Goal: Navigation & Orientation: Go to known website

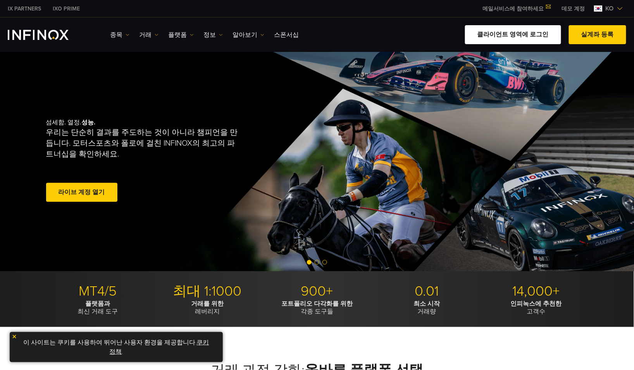
click at [531, 43] on link "클라이언트 영역에 로그인" at bounding box center [513, 34] width 96 height 19
